Goal: Transaction & Acquisition: Purchase product/service

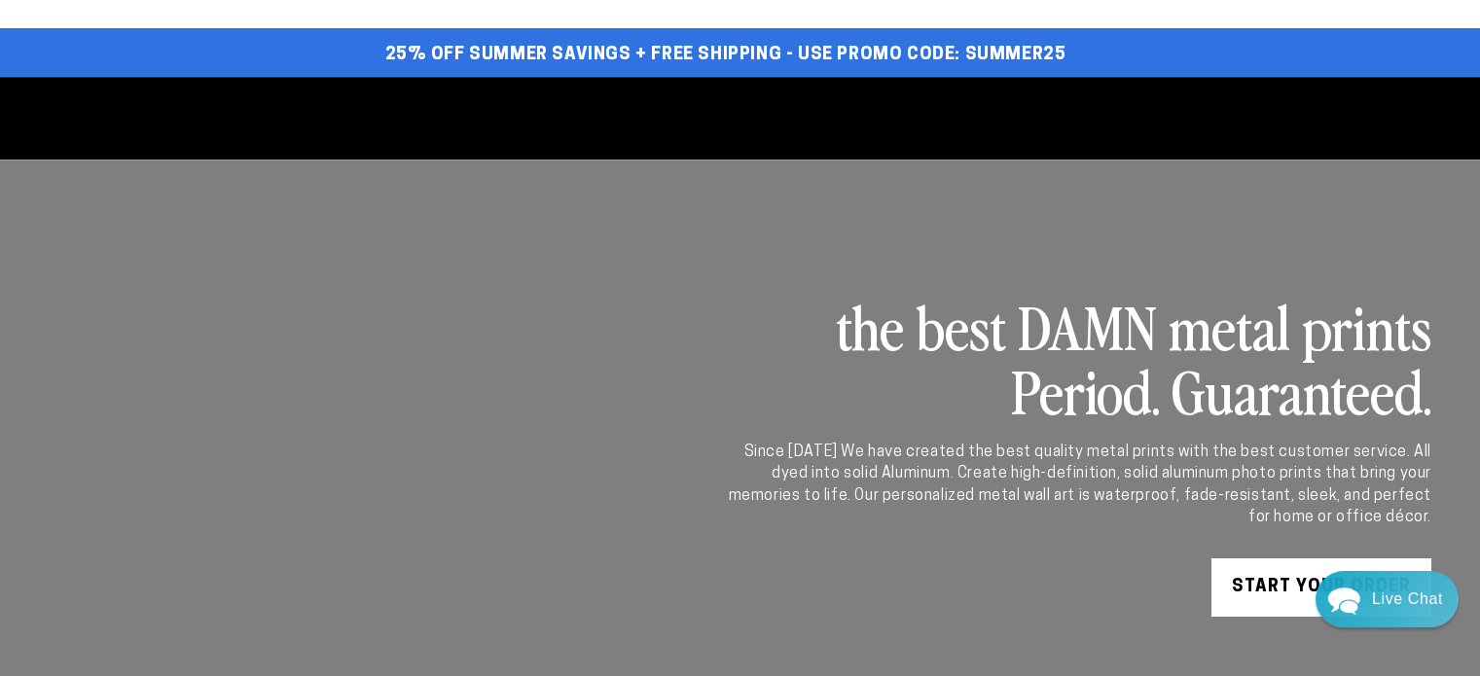
select select "**********"
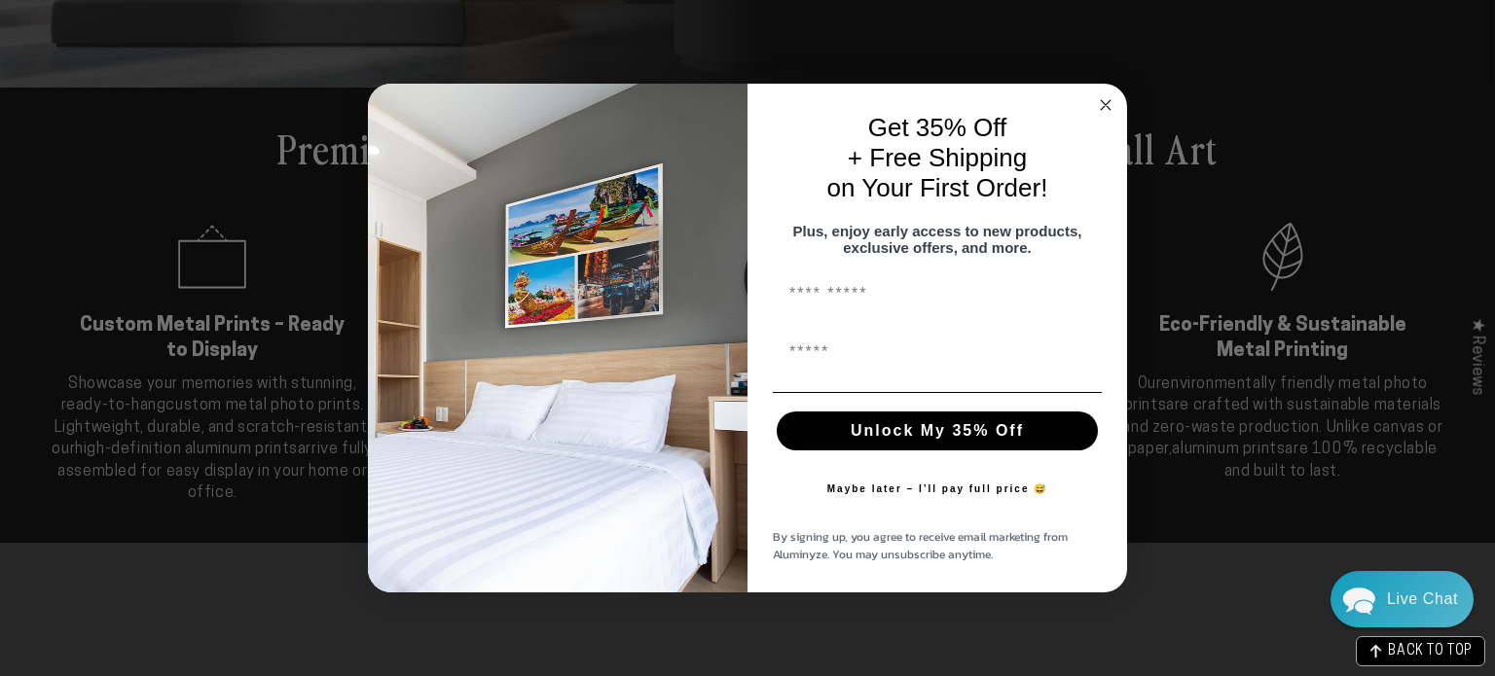
click at [1109, 96] on icon "Close dialog" at bounding box center [1105, 104] width 23 height 23
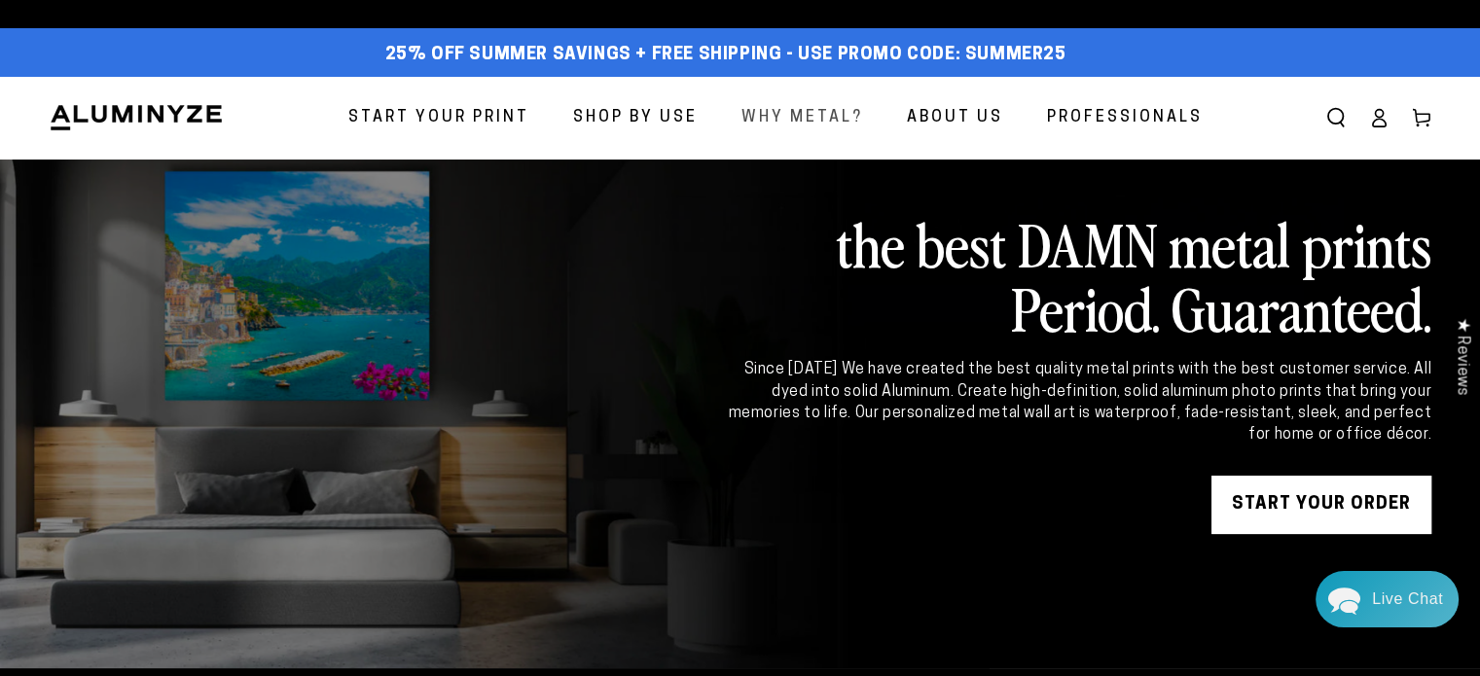
click at [829, 127] on span "Why Metal?" at bounding box center [803, 118] width 122 height 28
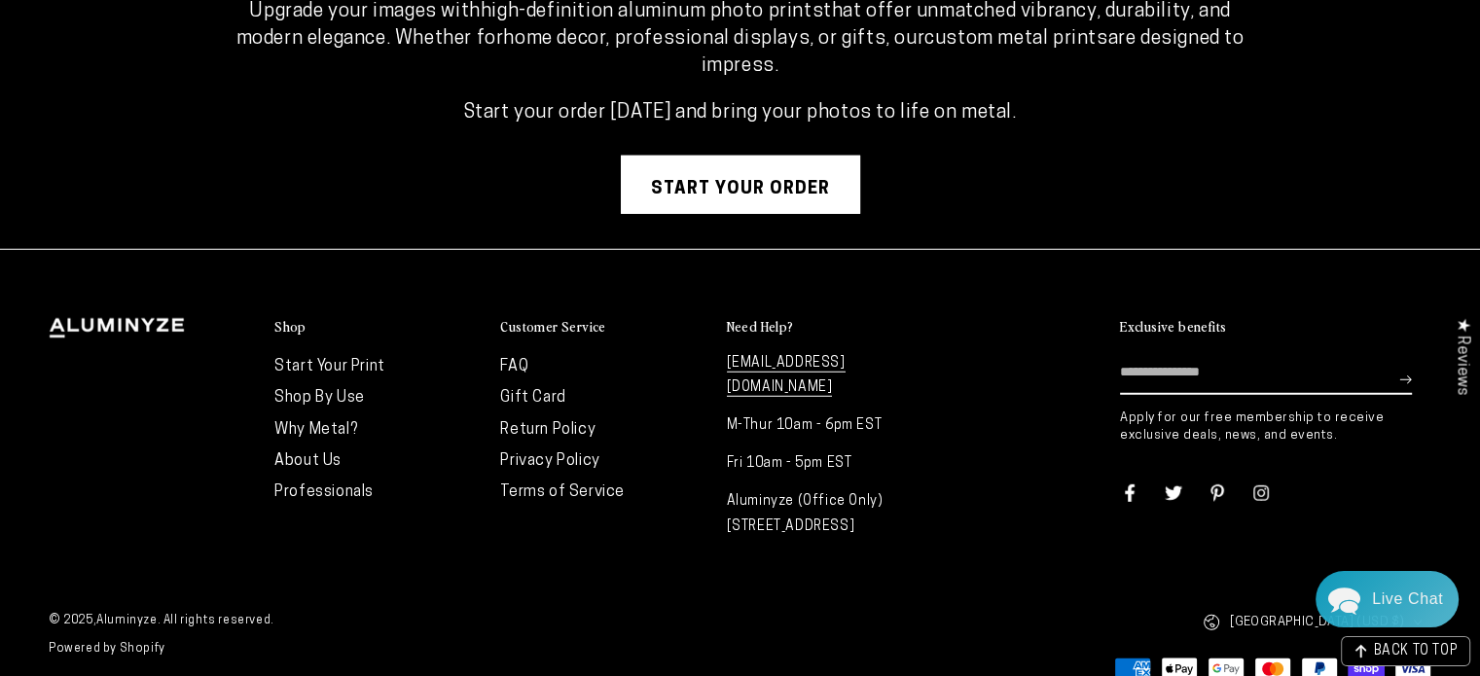
scroll to position [5255, 0]
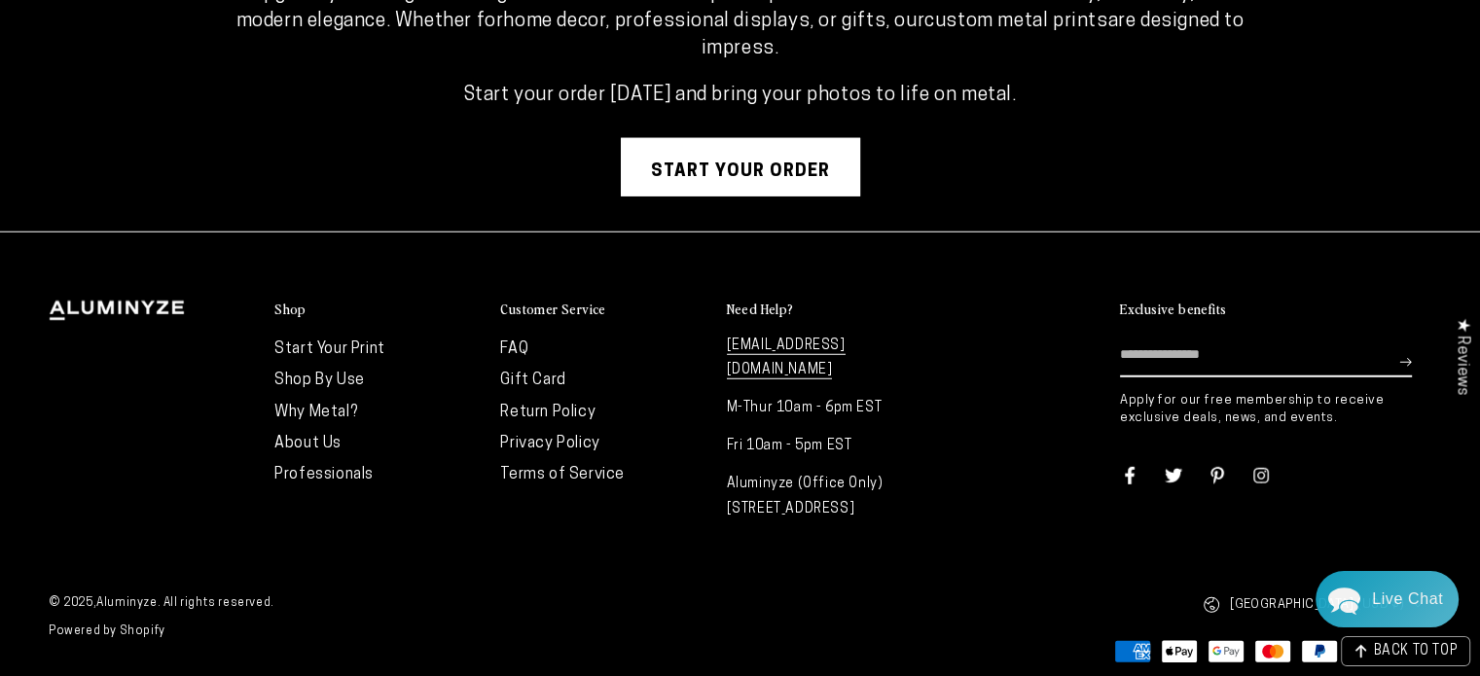
click at [742, 173] on link "Start your order" at bounding box center [740, 167] width 239 height 58
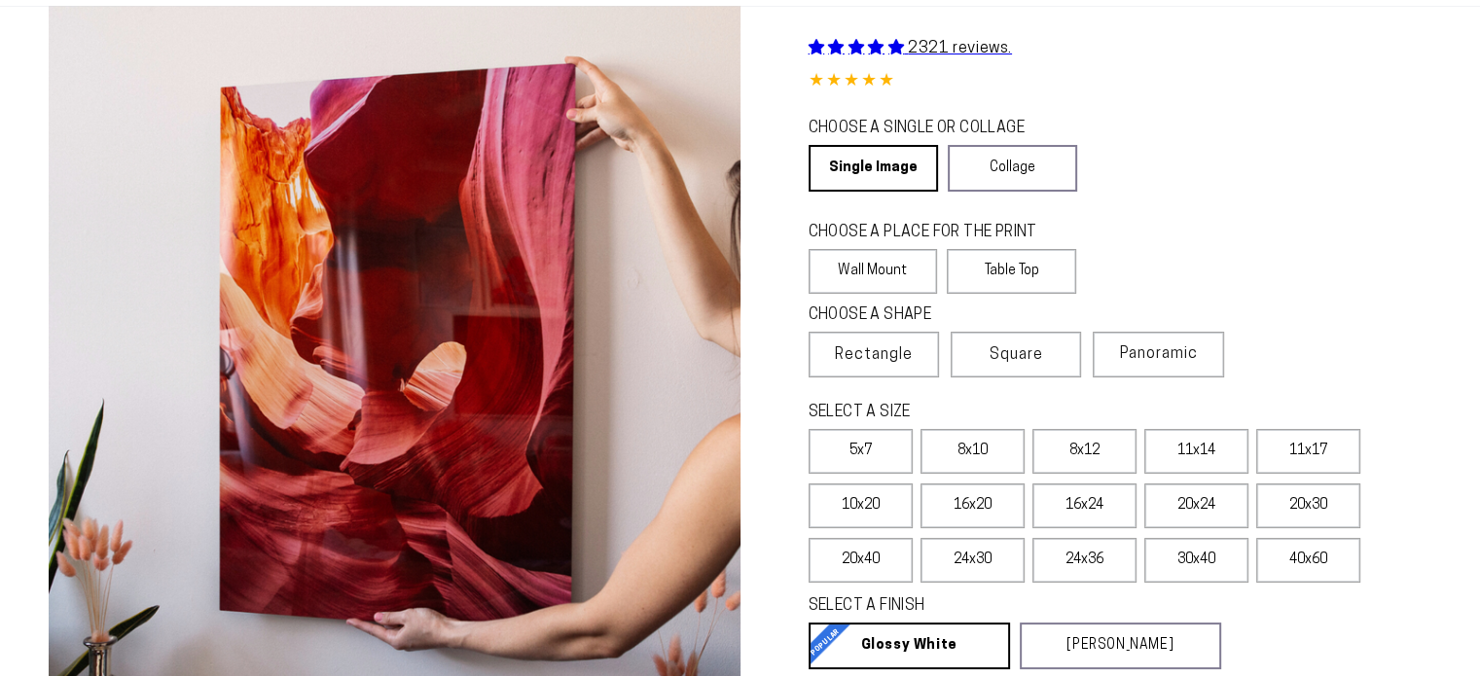
scroll to position [195, 0]
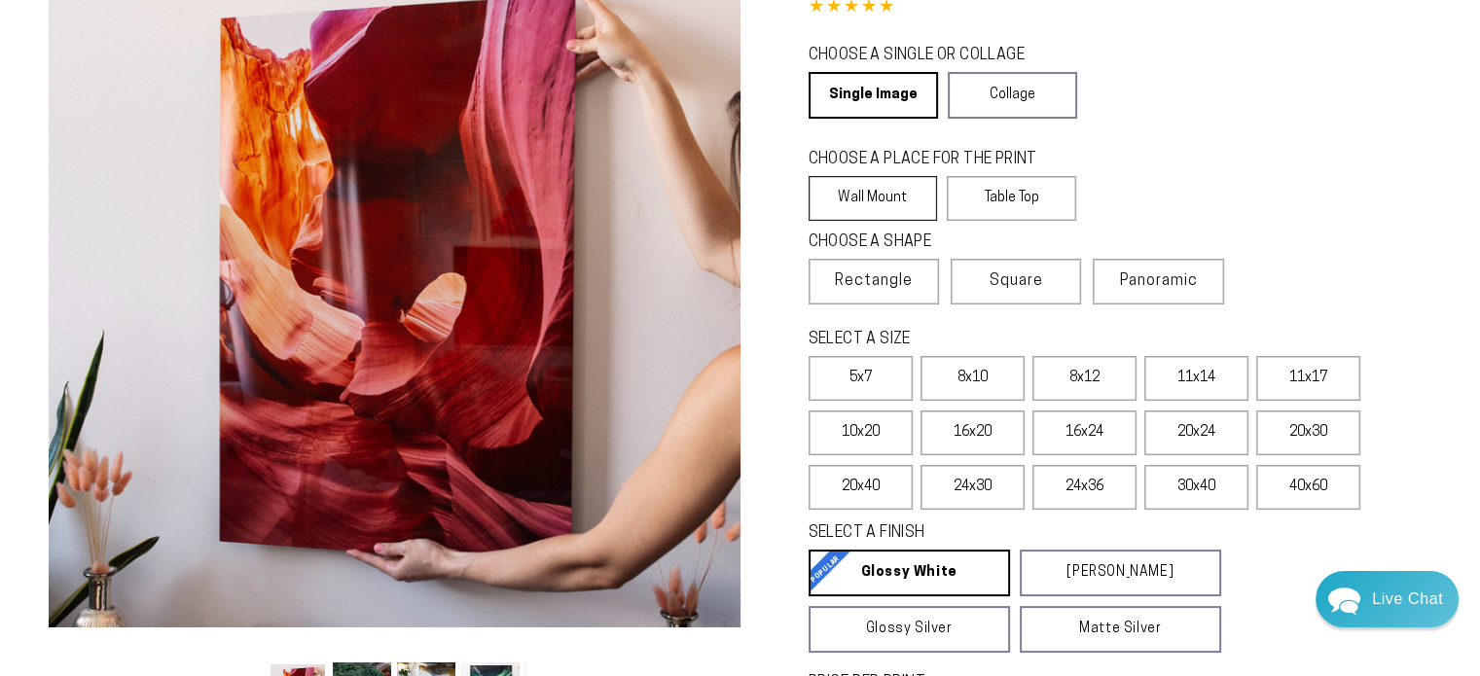
click at [880, 213] on label "Wall Mount" at bounding box center [873, 198] width 129 height 45
select select "**********"
click at [1223, 429] on label "20x24" at bounding box center [1197, 433] width 104 height 45
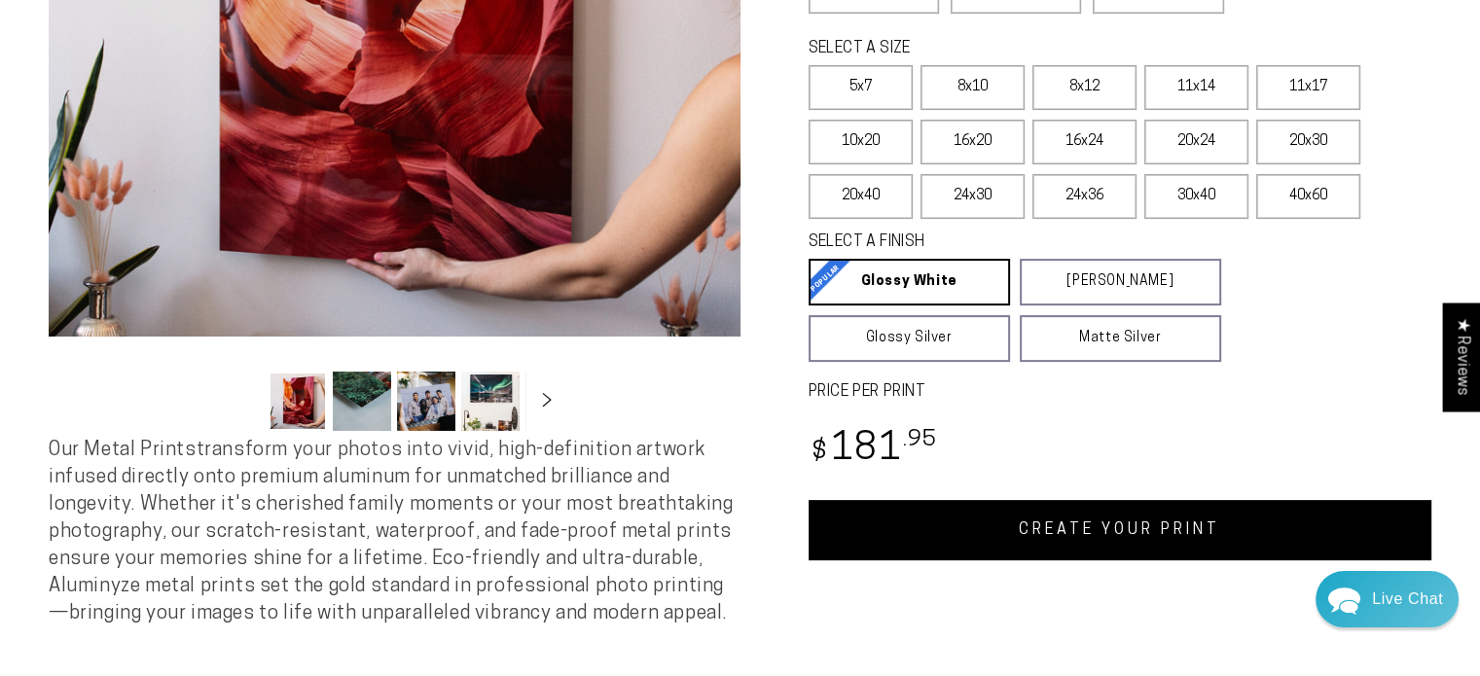
scroll to position [487, 0]
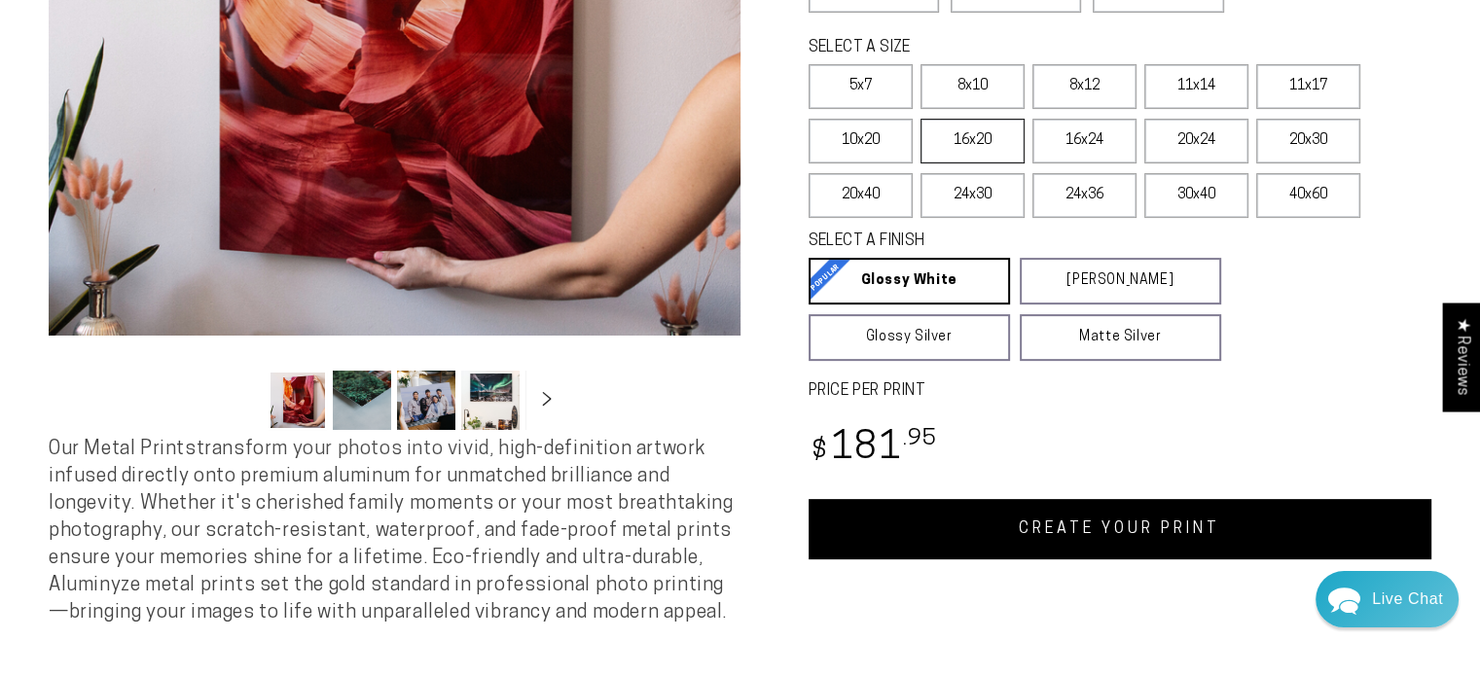
click at [947, 143] on label "16x20" at bounding box center [973, 141] width 104 height 45
